Goal: Task Accomplishment & Management: Complete application form

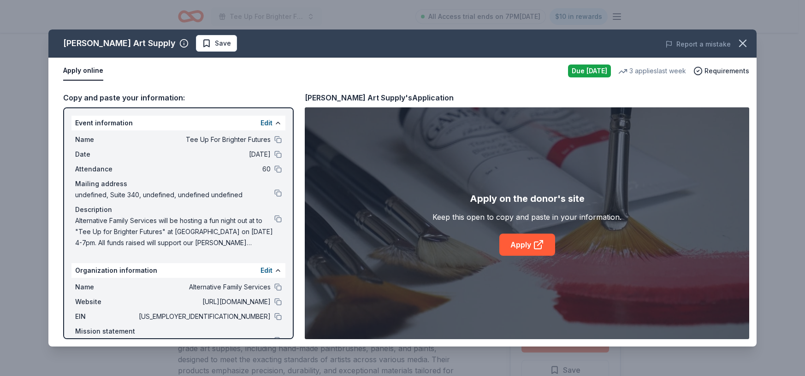
scroll to position [210, 0]
click at [196, 37] on button "Save" at bounding box center [216, 43] width 41 height 17
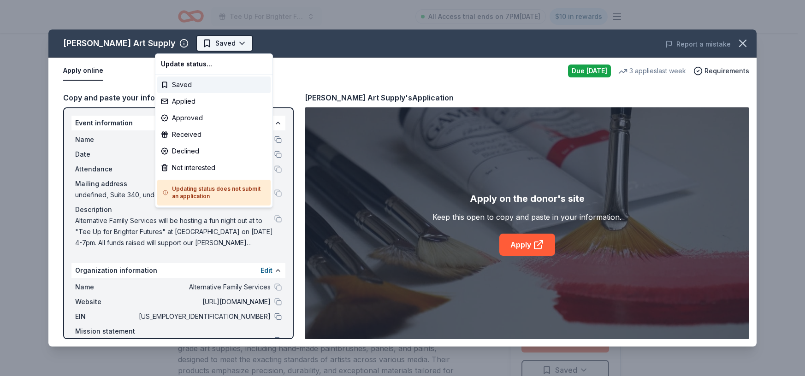
click at [199, 41] on html "Tee Up For Brighter Futures All Access trial ends on 7PM, 9/22 $10 in rewards D…" at bounding box center [402, 188] width 805 height 376
click at [203, 98] on div "Applied" at bounding box center [213, 101] width 113 height 17
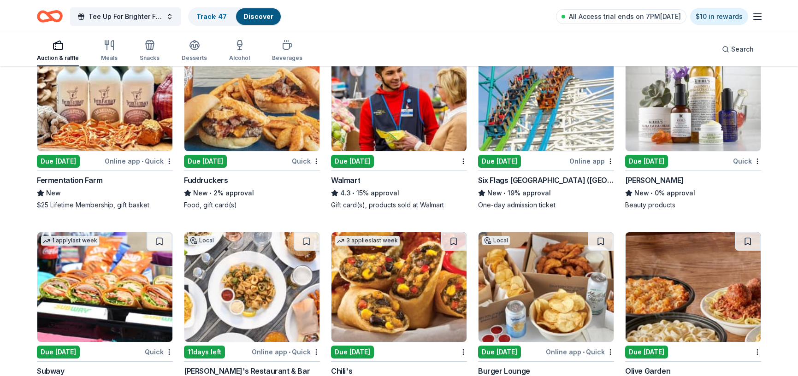
scroll to position [5003, 0]
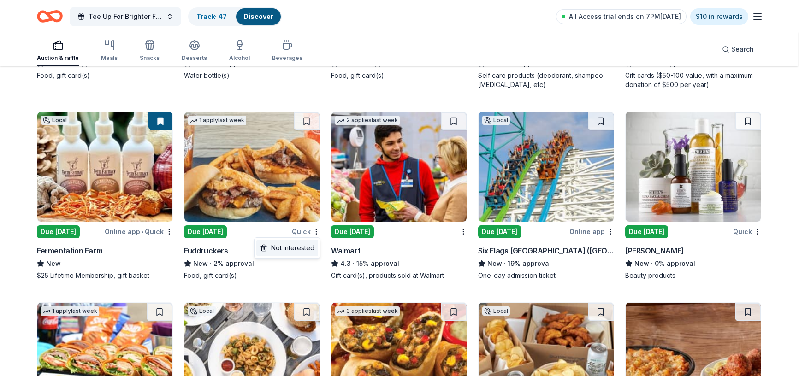
click at [309, 248] on div "Not interested" at bounding box center [287, 248] width 62 height 17
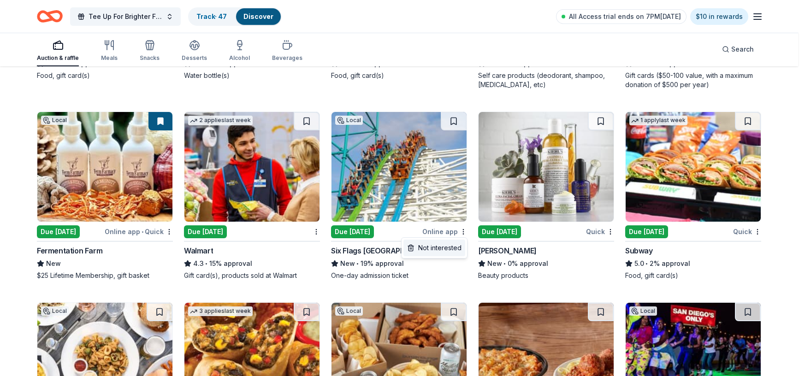
click at [454, 248] on div "Not interested" at bounding box center [434, 248] width 62 height 17
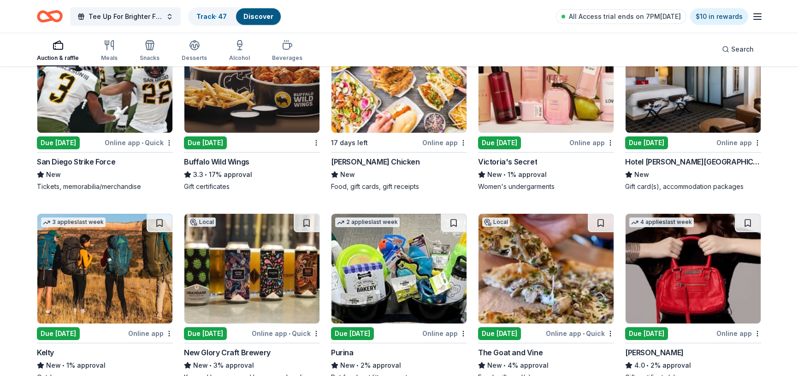
scroll to position [5552, 0]
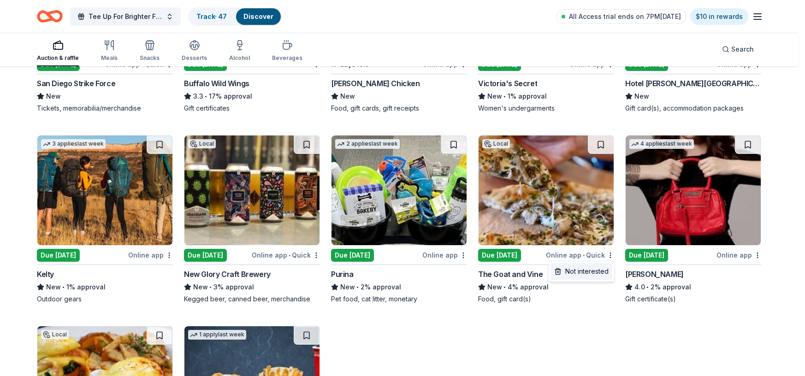
click at [588, 272] on div "Not interested" at bounding box center [581, 271] width 62 height 17
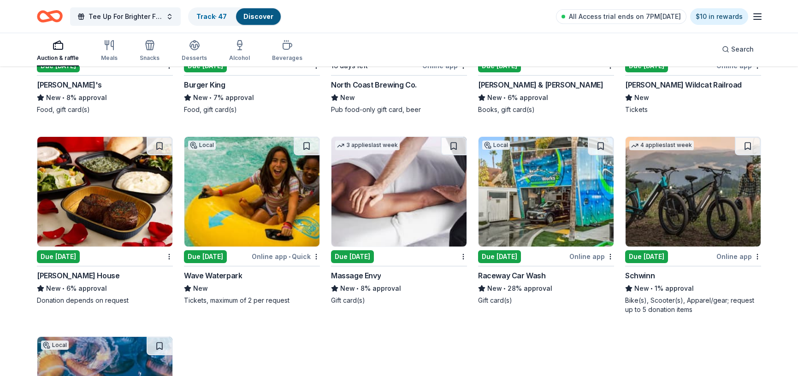
scroll to position [5941, 0]
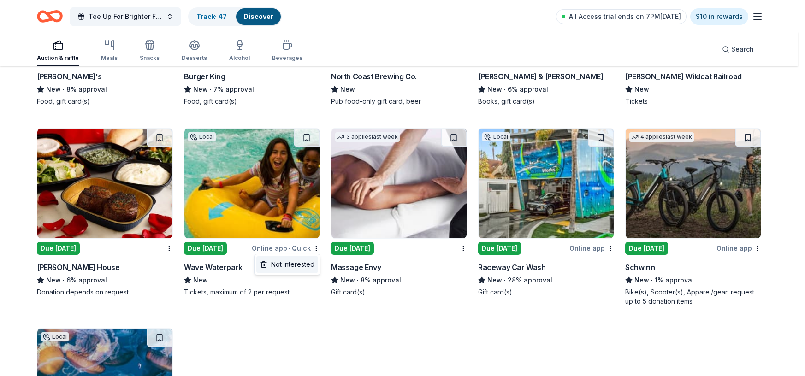
click at [303, 264] on div "Not interested" at bounding box center [287, 264] width 62 height 17
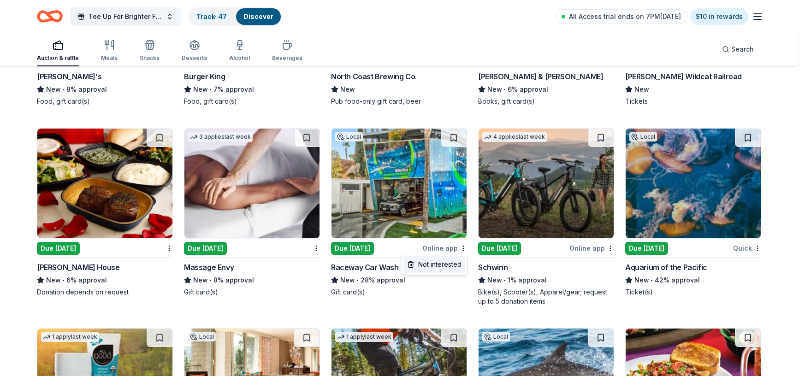
click at [459, 267] on div "Not interested" at bounding box center [434, 264] width 62 height 17
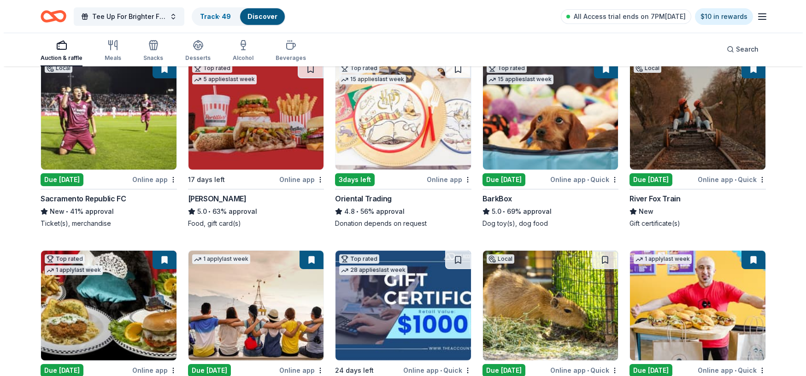
scroll to position [0, 0]
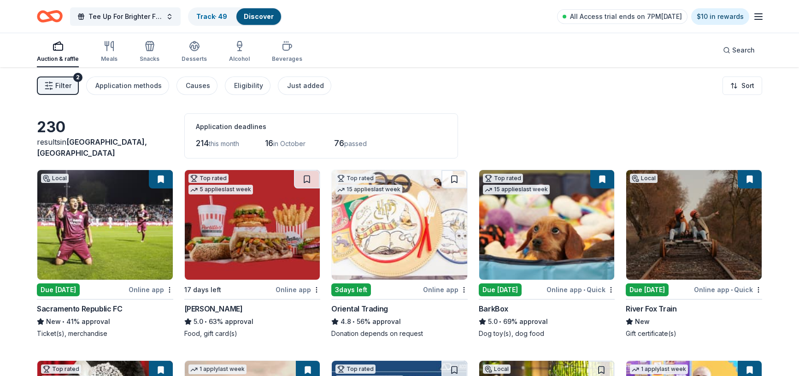
click at [62, 89] on span "Filter" at bounding box center [63, 85] width 16 height 11
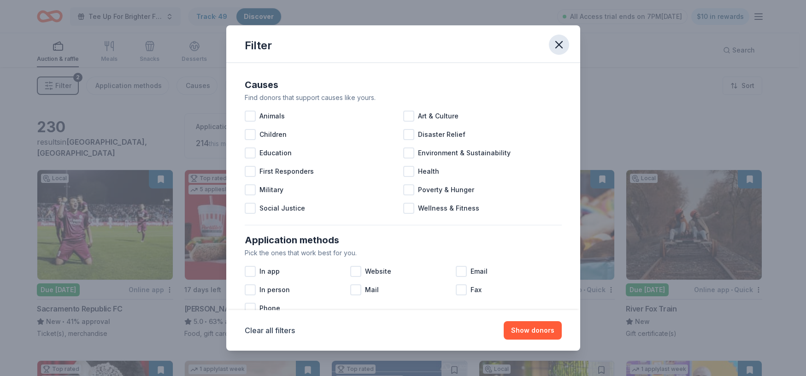
click at [555, 42] on icon "button" at bounding box center [559, 44] width 13 height 13
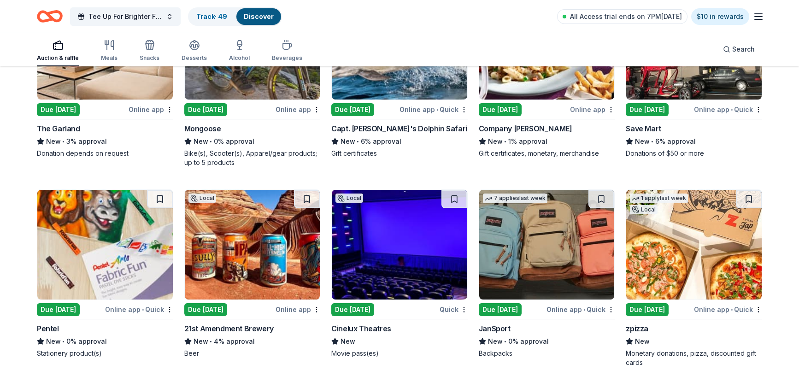
scroll to position [6416, 0]
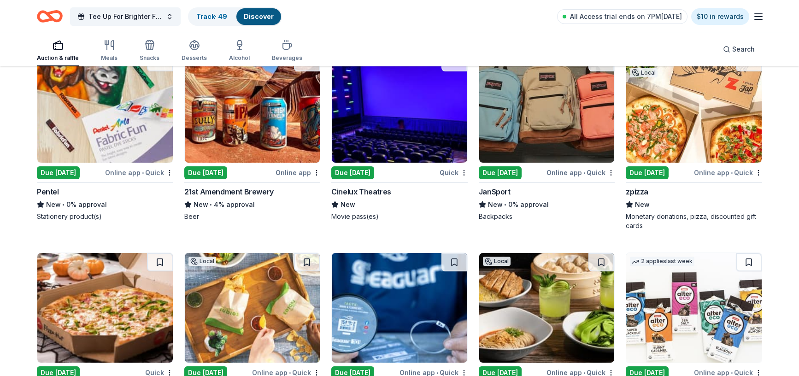
drag, startPoint x: 511, startPoint y: 170, endPoint x: 71, endPoint y: 170, distance: 440.6
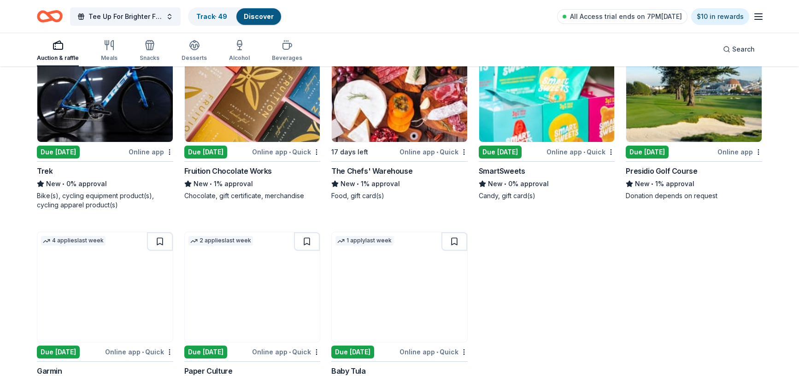
scroll to position [7449, 0]
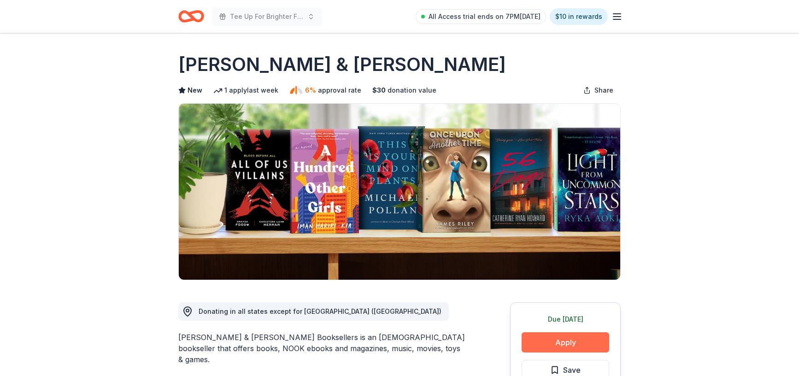
click at [580, 339] on button "Apply" at bounding box center [566, 342] width 88 height 20
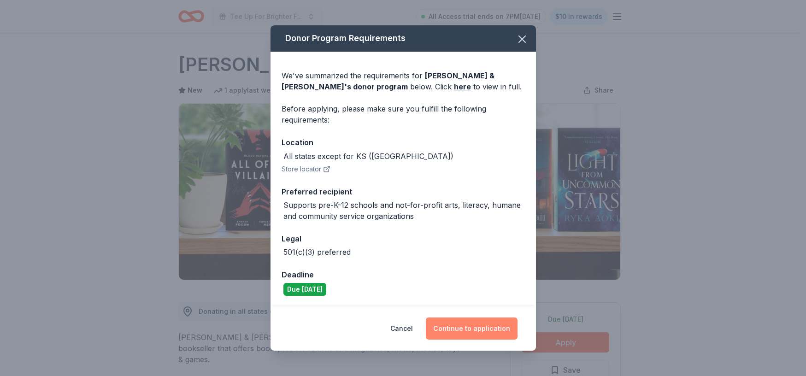
click at [483, 330] on button "Continue to application" at bounding box center [472, 329] width 92 height 22
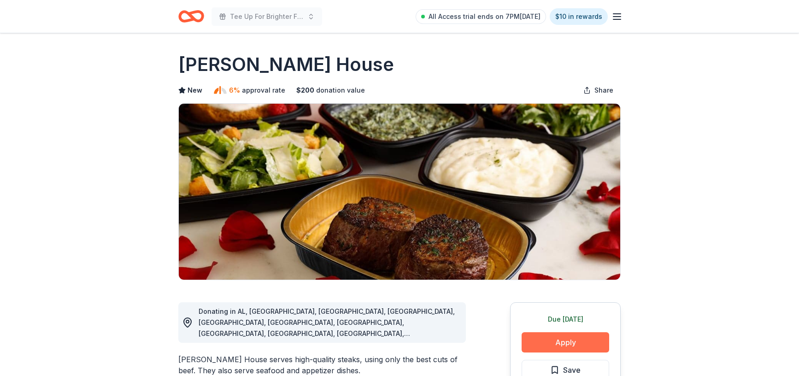
click at [548, 341] on button "Apply" at bounding box center [566, 342] width 88 height 20
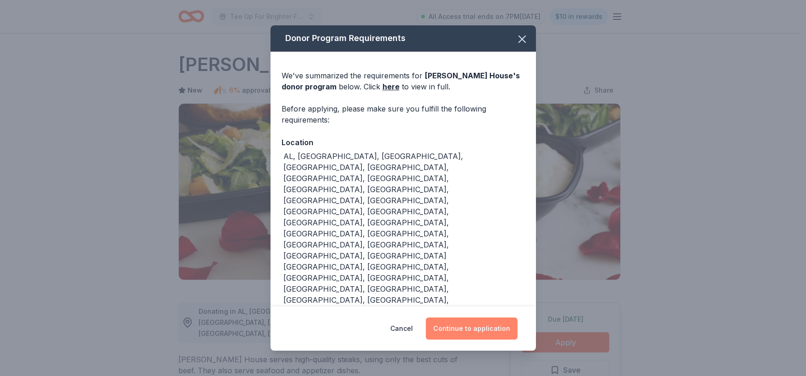
click at [489, 318] on button "Continue to application" at bounding box center [472, 329] width 92 height 22
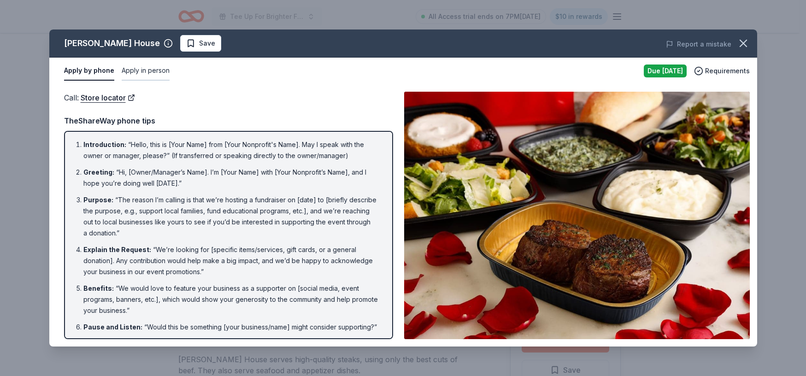
click at [150, 73] on button "Apply in person" at bounding box center [146, 70] width 48 height 19
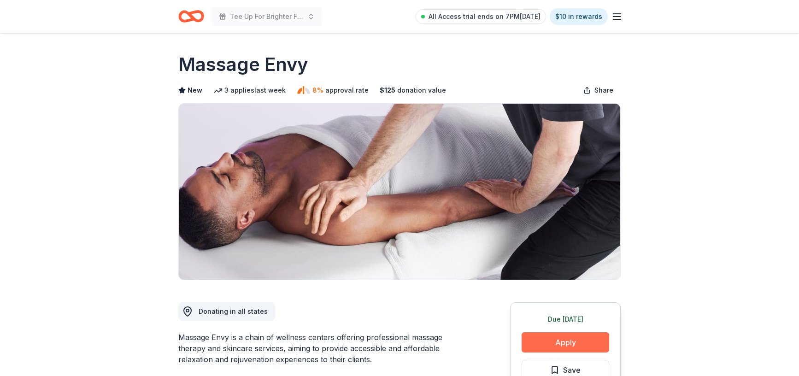
click at [563, 338] on button "Apply" at bounding box center [566, 342] width 88 height 20
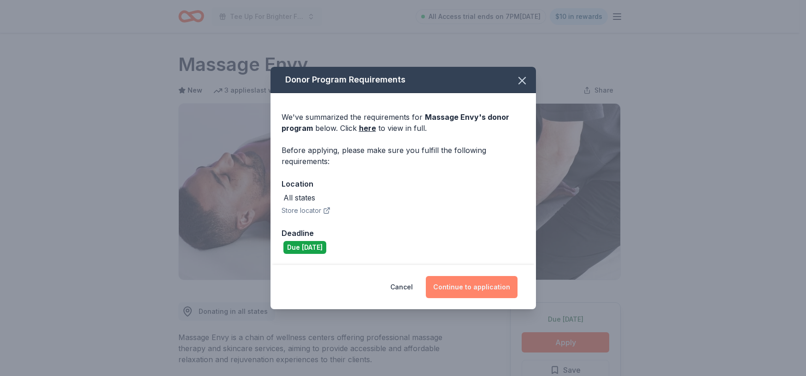
click at [493, 291] on button "Continue to application" at bounding box center [472, 287] width 92 height 22
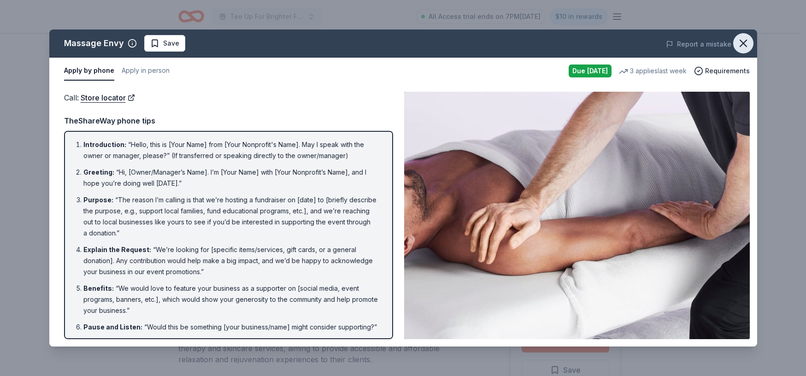
drag, startPoint x: 738, startPoint y: 44, endPoint x: 742, endPoint y: 33, distance: 11.7
click at [738, 43] on icon "button" at bounding box center [743, 43] width 13 height 13
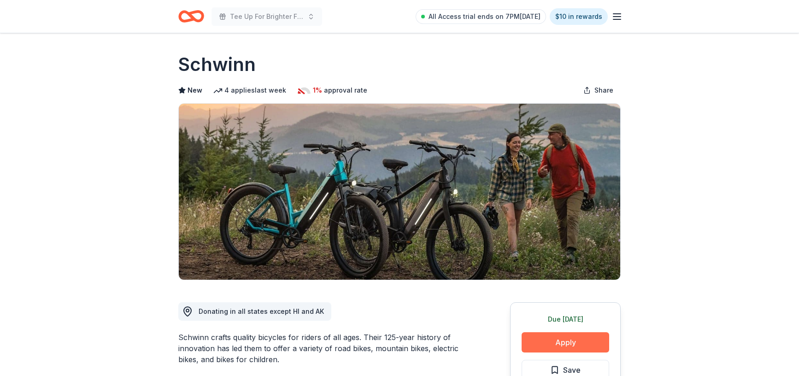
click at [588, 339] on button "Apply" at bounding box center [566, 342] width 88 height 20
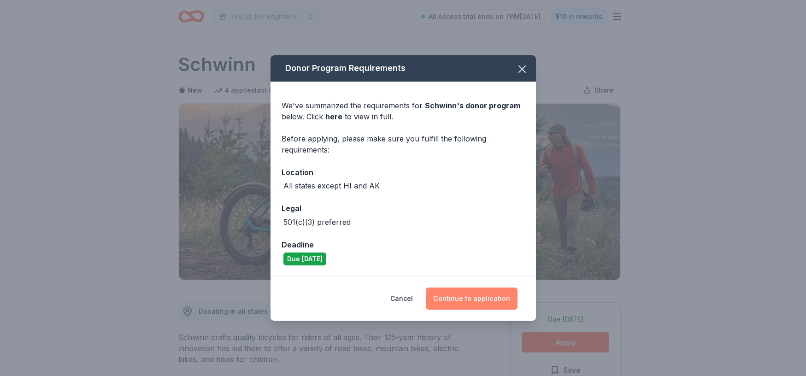
click at [477, 296] on button "Continue to application" at bounding box center [472, 299] width 92 height 22
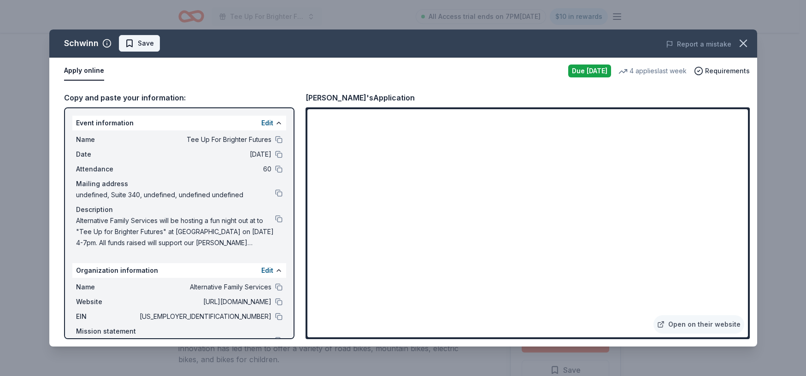
click at [135, 41] on span "Save" at bounding box center [139, 43] width 29 height 11
click at [163, 47] on html "Tee Up For Brighter Futures All Access trial ends on 7PM, 9/22 $10 in rewards D…" at bounding box center [403, 188] width 806 height 376
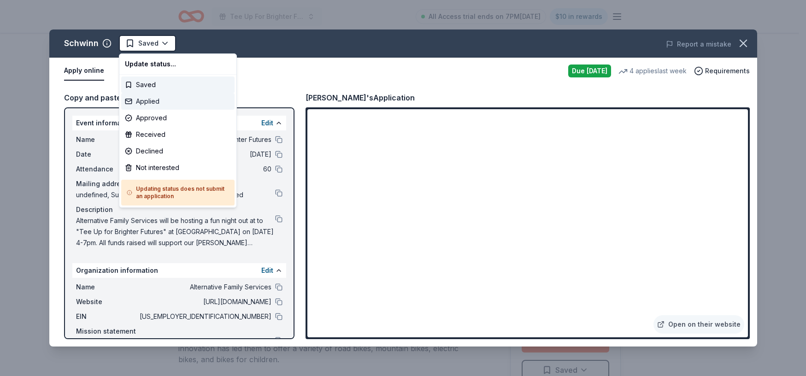
click at [155, 98] on div "Applied" at bounding box center [177, 101] width 113 height 17
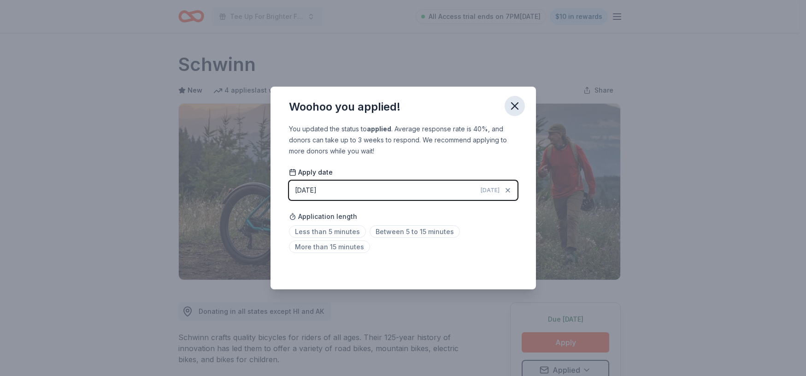
click at [514, 108] on icon "button" at bounding box center [514, 106] width 13 height 13
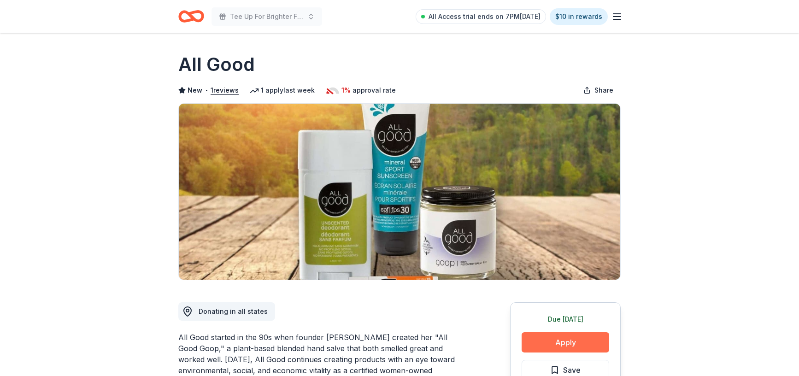
click at [563, 343] on button "Apply" at bounding box center [566, 342] width 88 height 20
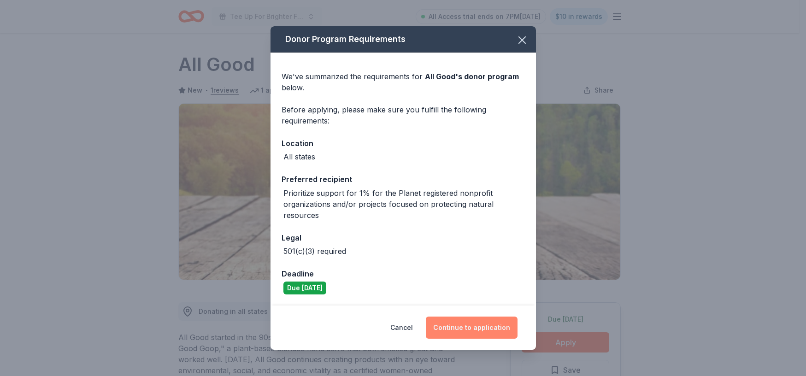
click at [474, 331] on button "Continue to application" at bounding box center [472, 328] width 92 height 22
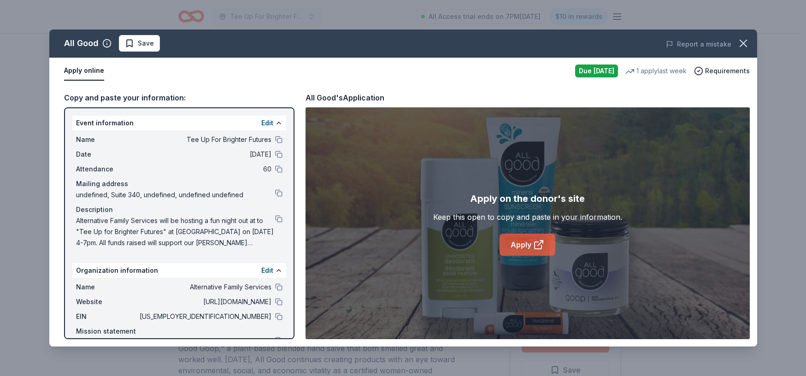
click at [520, 245] on link "Apply" at bounding box center [528, 245] width 56 height 22
click at [139, 49] on button "Save" at bounding box center [139, 43] width 41 height 17
click at [159, 40] on html "Tee Up For Brighter Futures All Access trial ends on 7PM, 9/22 $10 in rewards D…" at bounding box center [403, 188] width 806 height 376
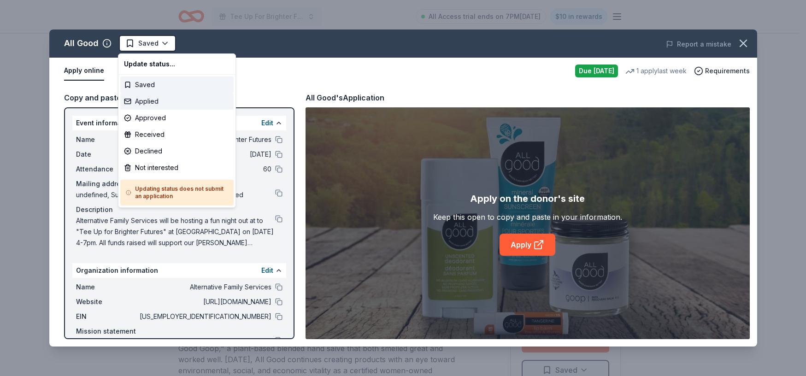
click at [159, 103] on div "Applied" at bounding box center [176, 101] width 113 height 17
